Goal: Task Accomplishment & Management: Use online tool/utility

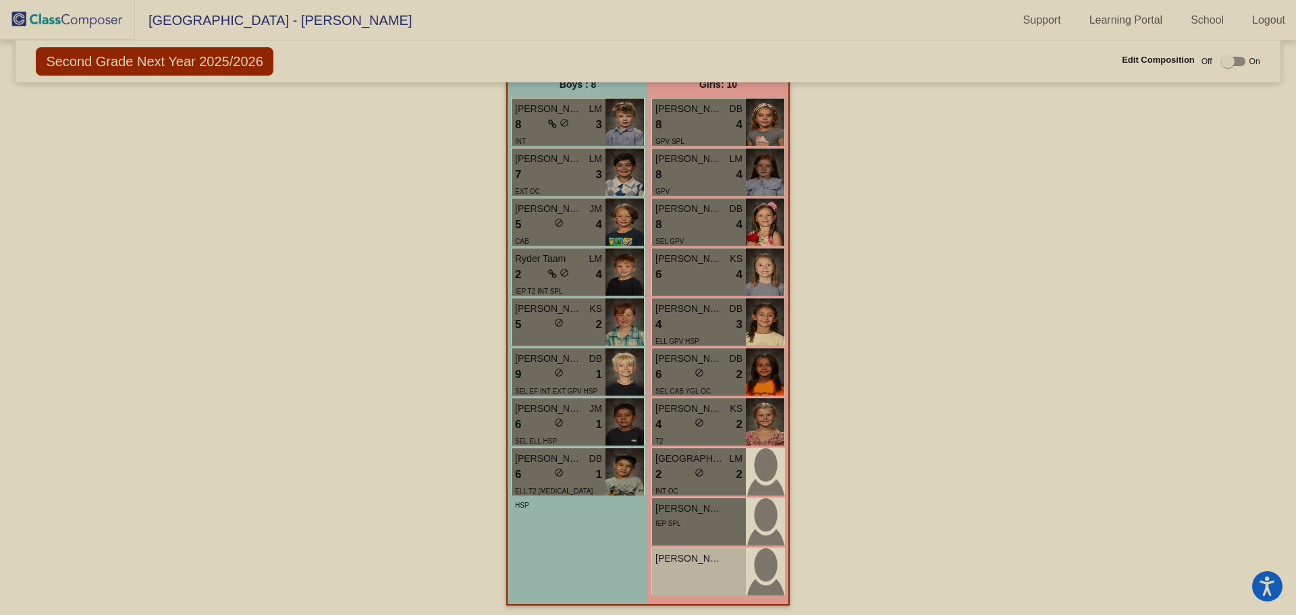
scroll to position [521, 0]
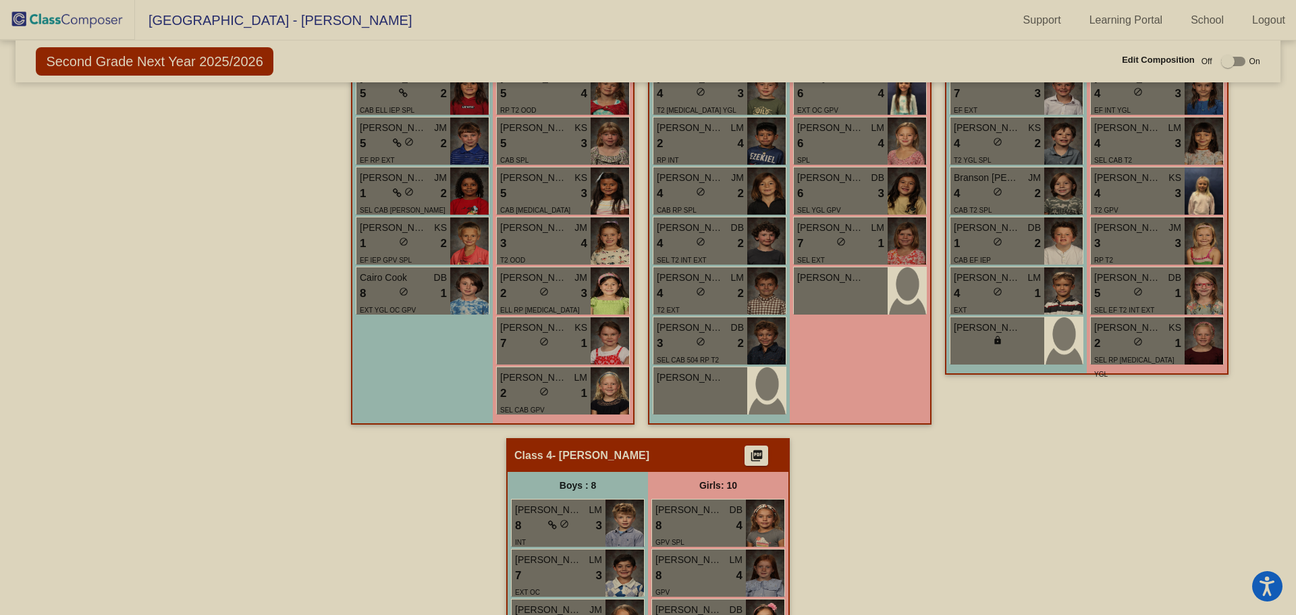
click at [248, 20] on span "[GEOGRAPHIC_DATA] - [PERSON_NAME]" at bounding box center [273, 20] width 277 height 22
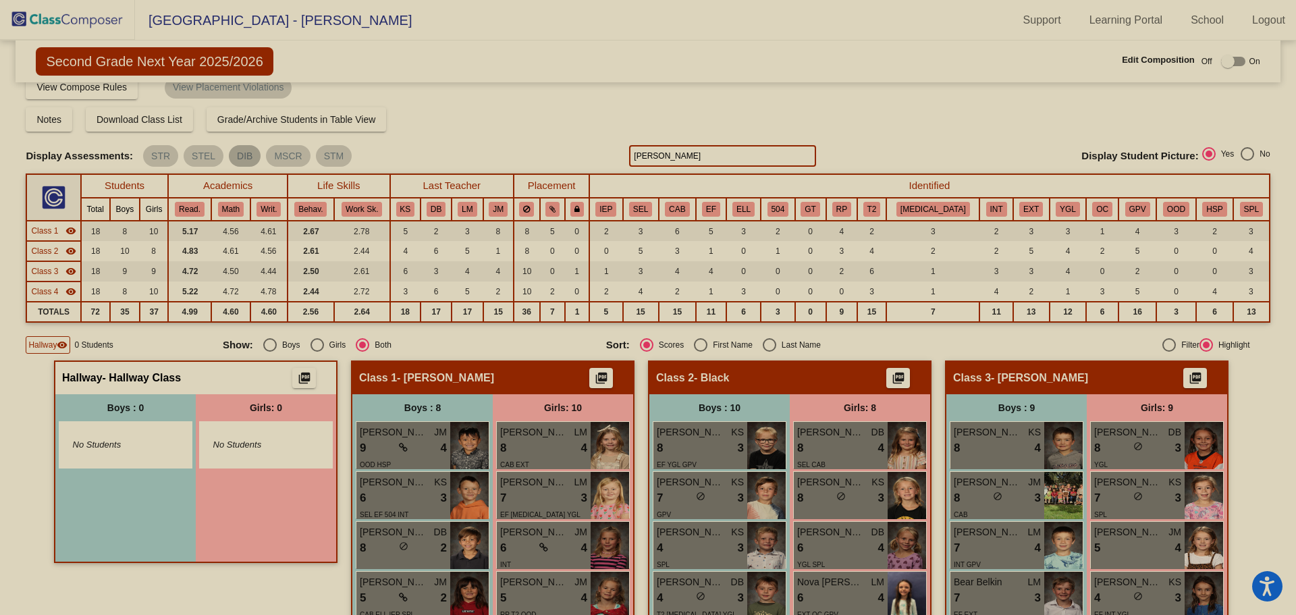
scroll to position [0, 0]
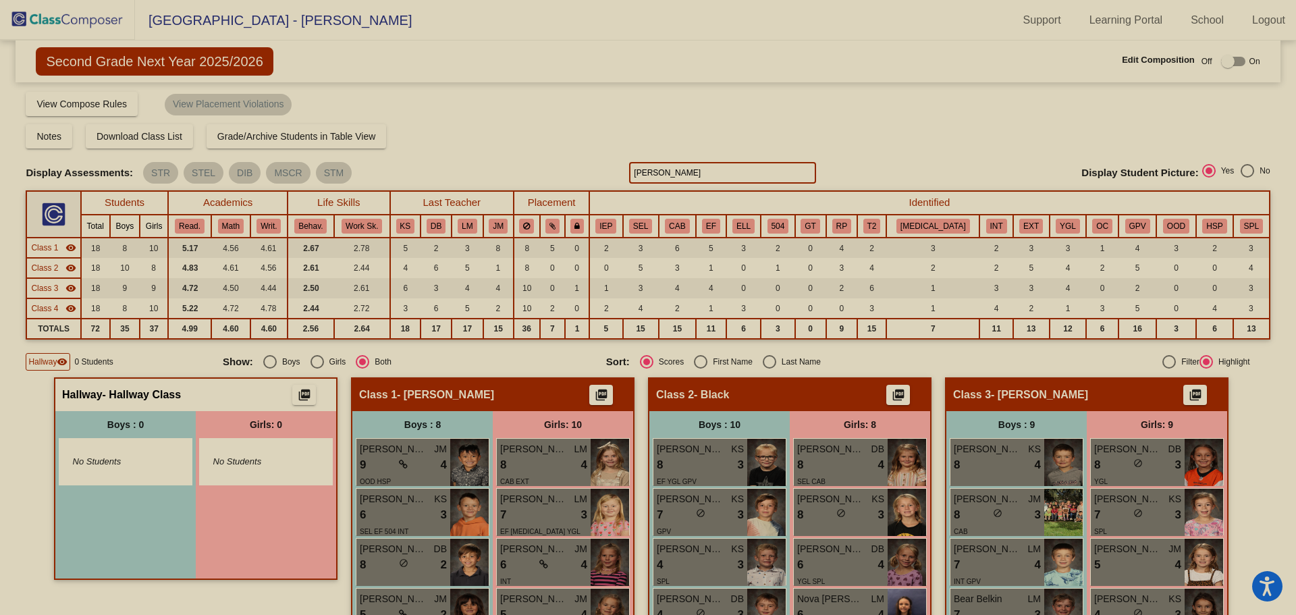
click at [57, 16] on img at bounding box center [67, 20] width 135 height 40
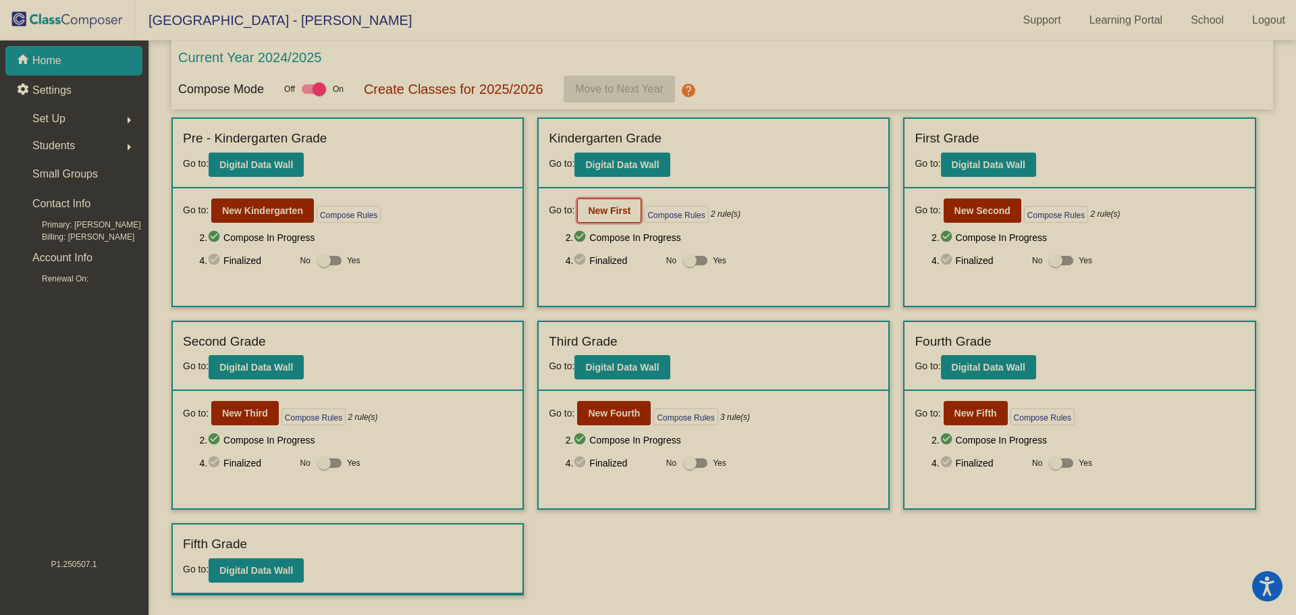
click at [608, 213] on b "New First" at bounding box center [609, 210] width 43 height 11
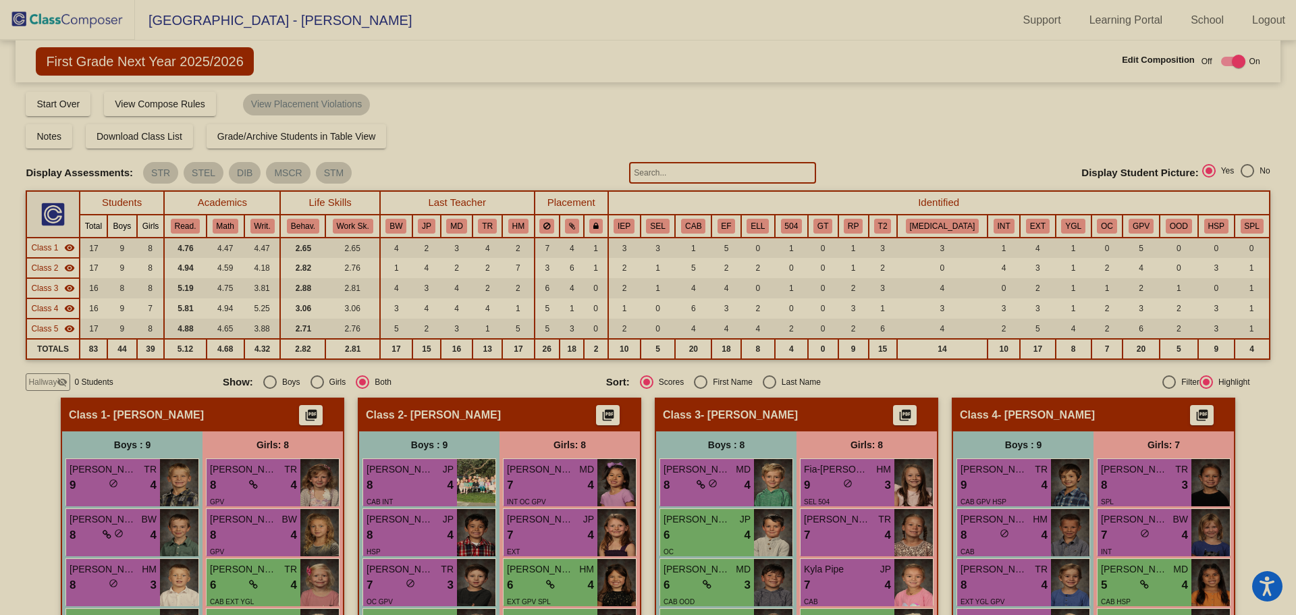
click at [685, 175] on input "text" at bounding box center [722, 173] width 186 height 22
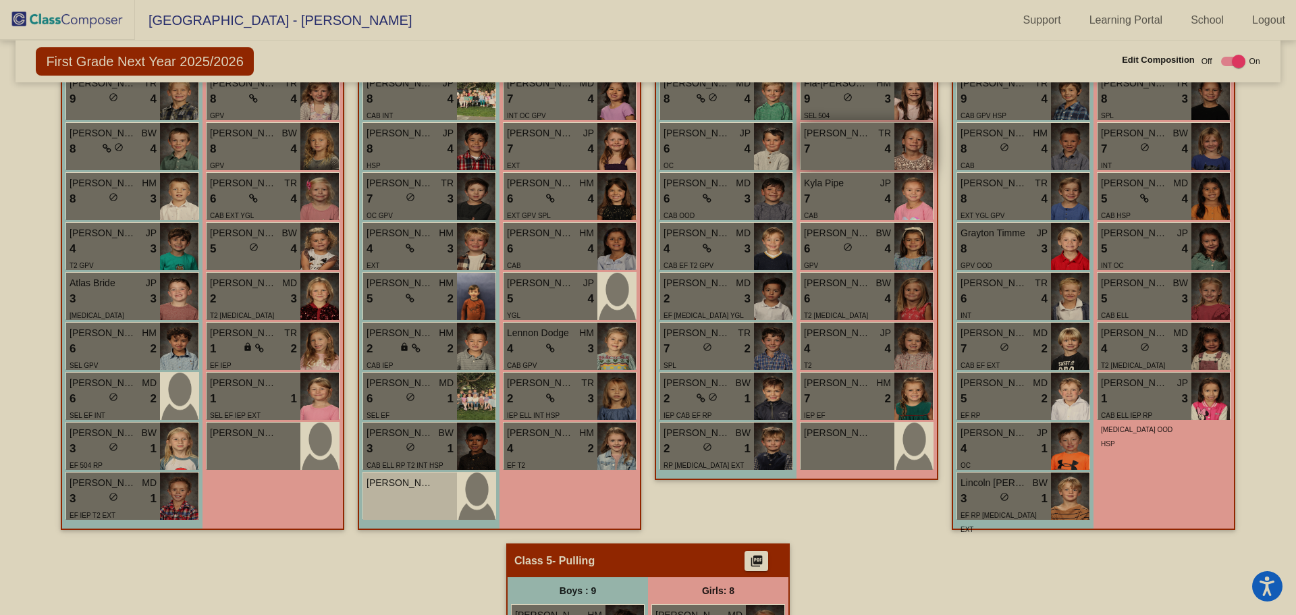
scroll to position [306, 0]
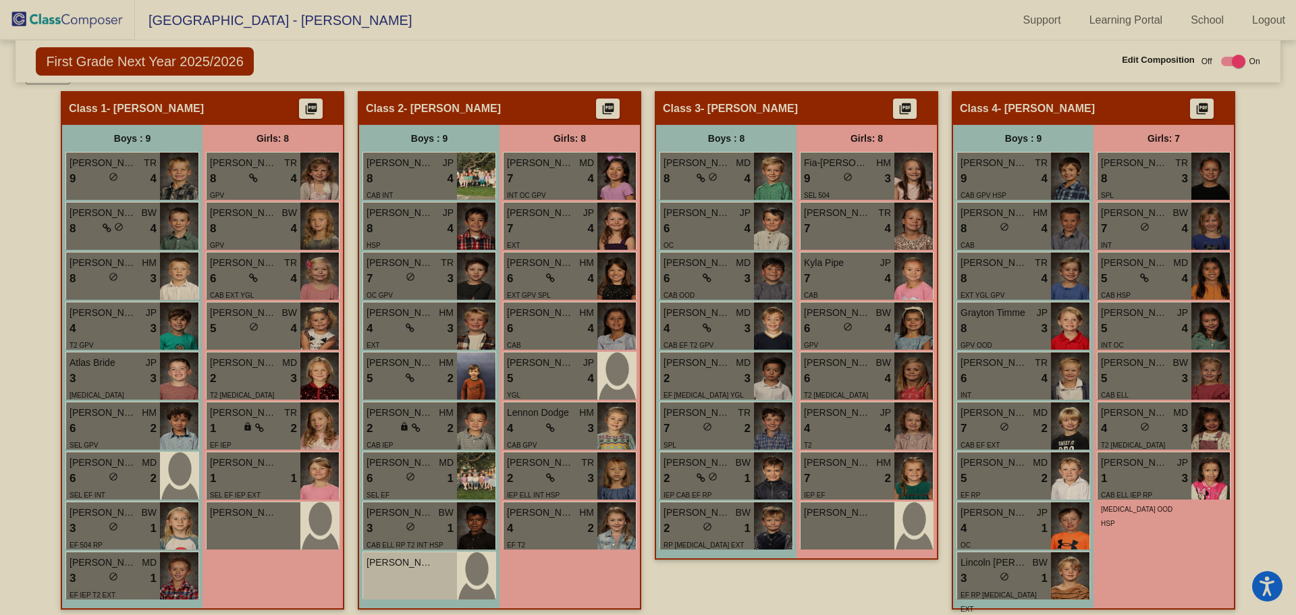
type input "web"
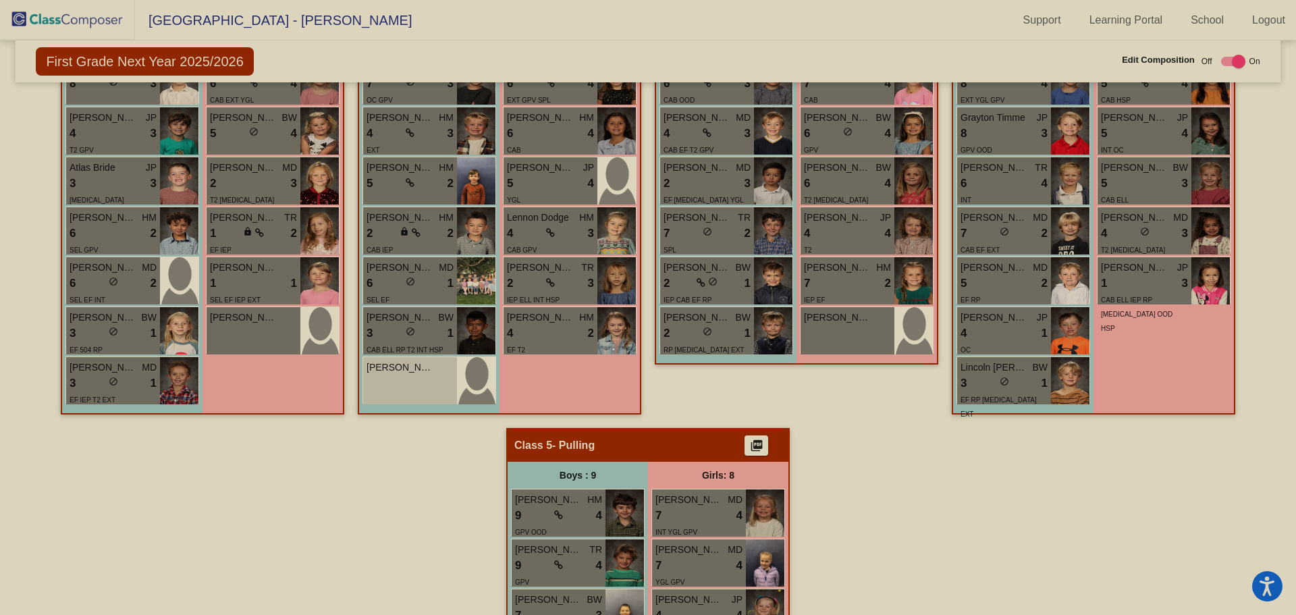
scroll to position [509, 0]
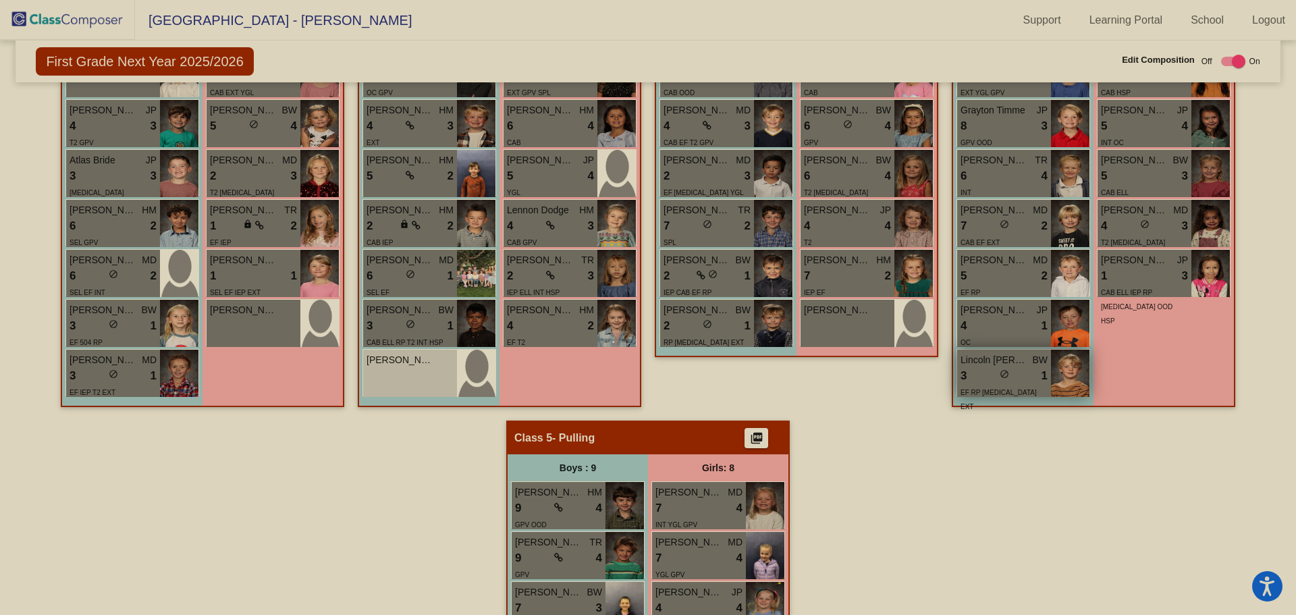
click at [1000, 375] on span "do_not_disturb_alt" at bounding box center [1004, 373] width 9 height 9
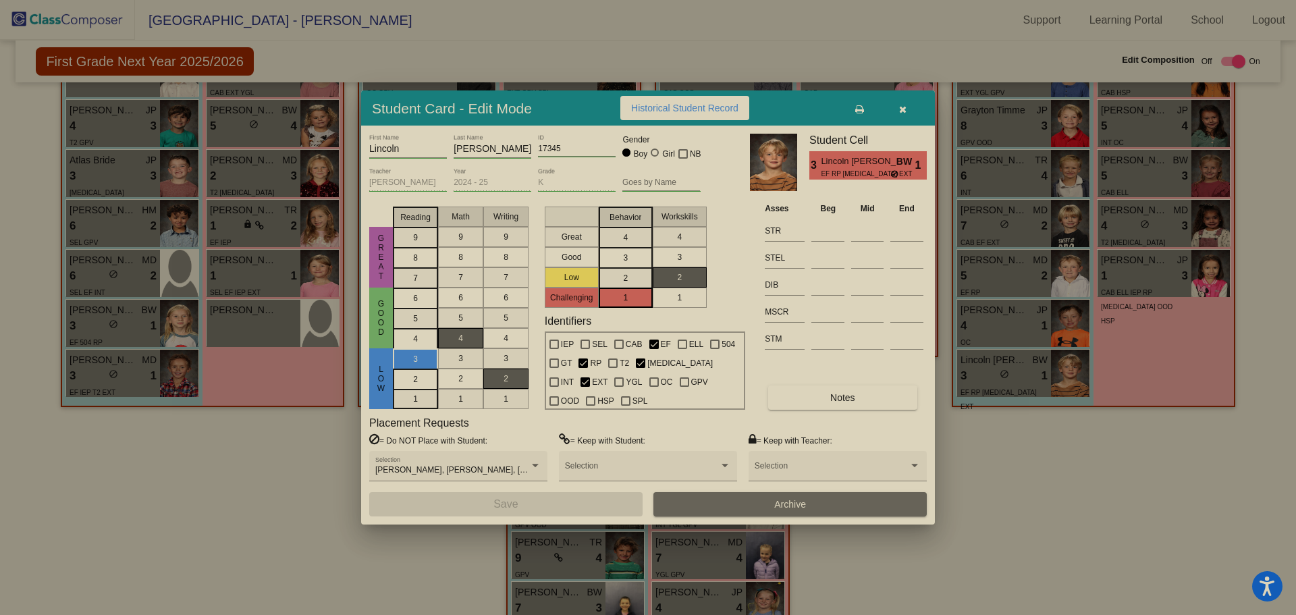
click at [1018, 491] on div at bounding box center [648, 307] width 1296 height 615
